Goal: Find specific page/section: Find specific page/section

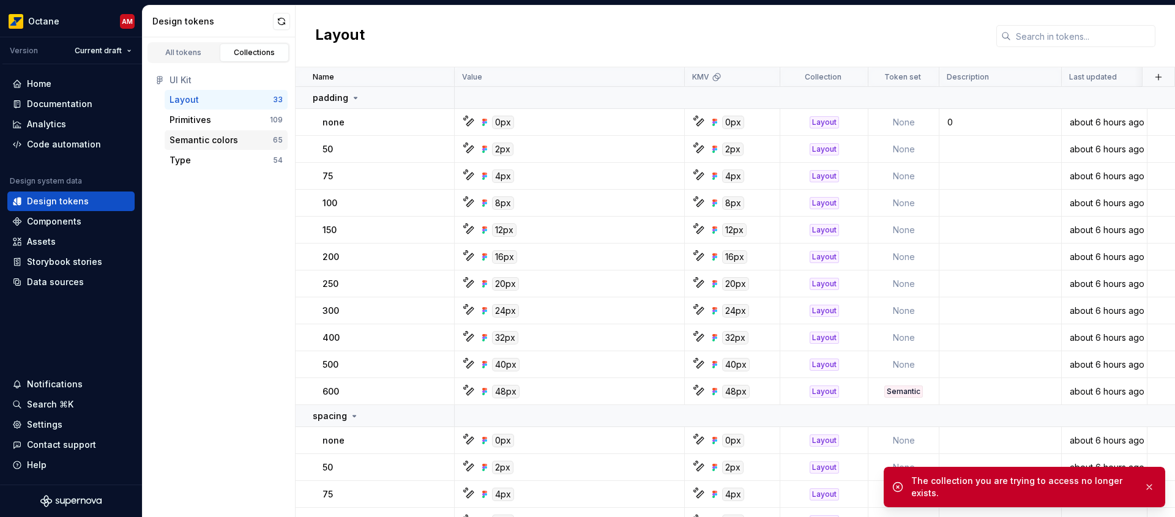
click at [229, 138] on div "Semantic colors" at bounding box center [204, 140] width 69 height 12
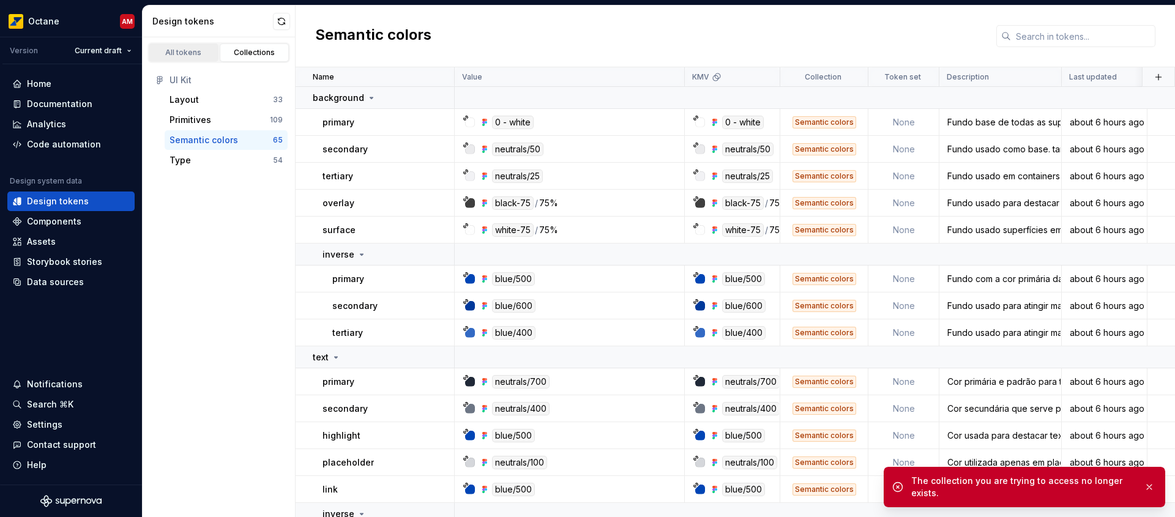
click at [196, 54] on div "All tokens" at bounding box center [183, 53] width 61 height 10
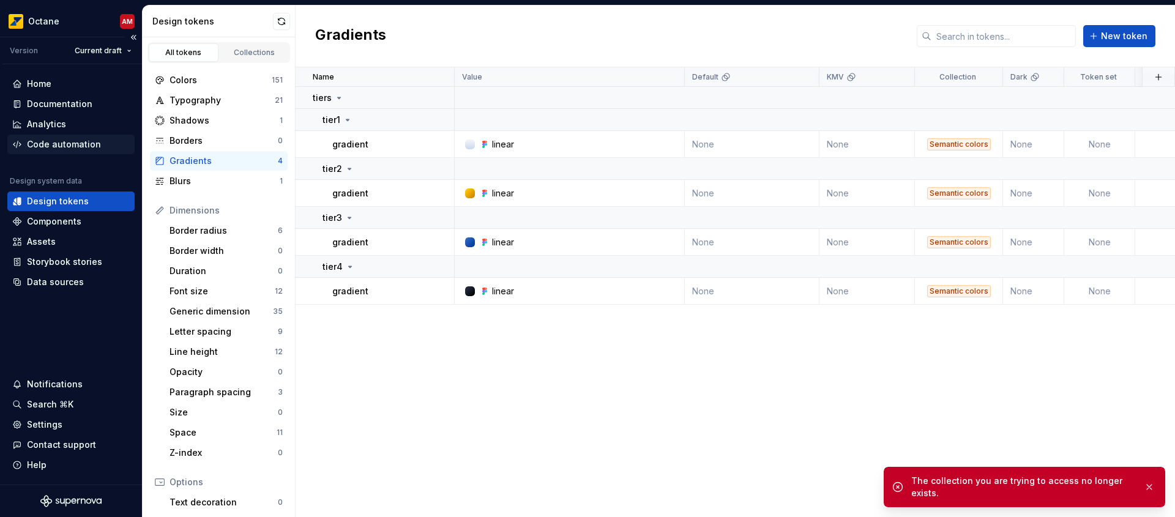
click at [56, 146] on div "Code automation" at bounding box center [64, 144] width 74 height 12
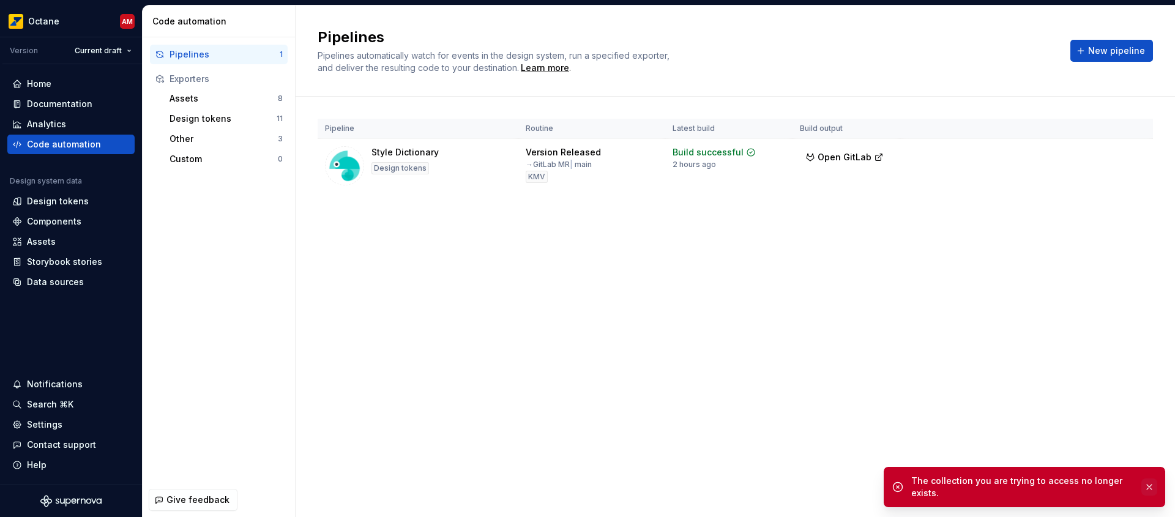
click at [1152, 491] on button "button" at bounding box center [1149, 487] width 16 height 17
